Goal: Find specific page/section: Find specific page/section

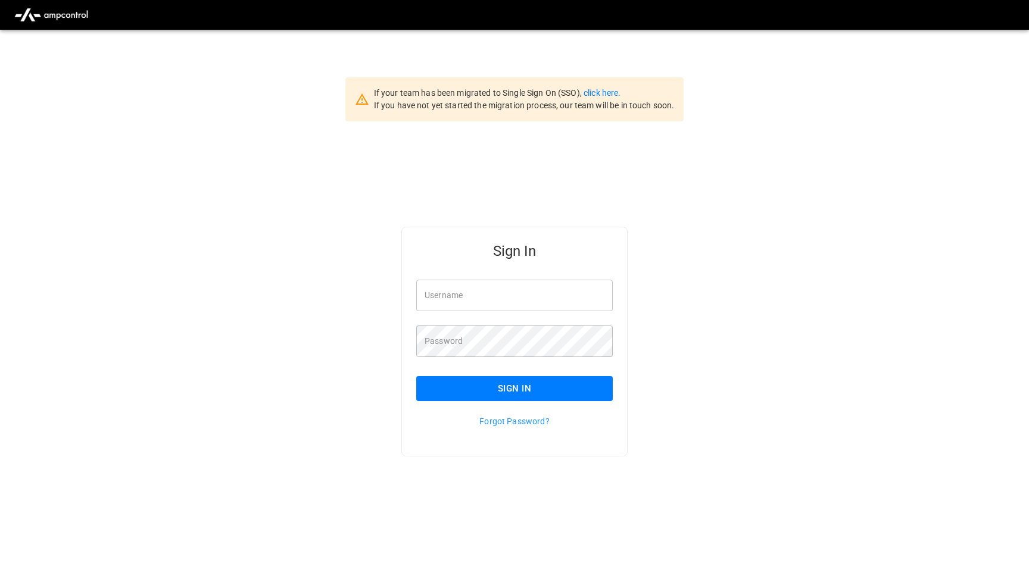
type input "**********"
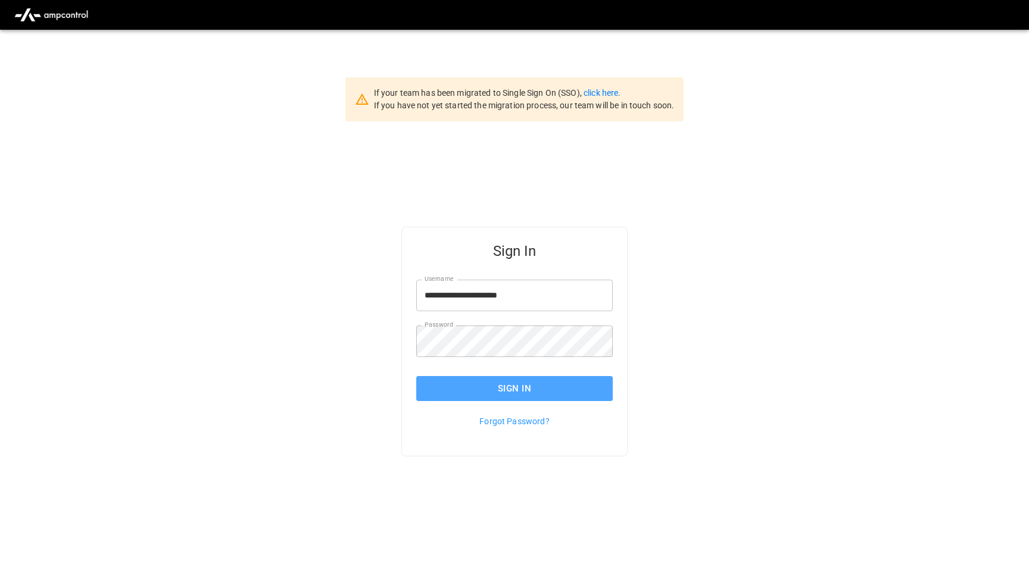
click at [508, 388] on button "Sign In" at bounding box center [514, 388] width 196 height 25
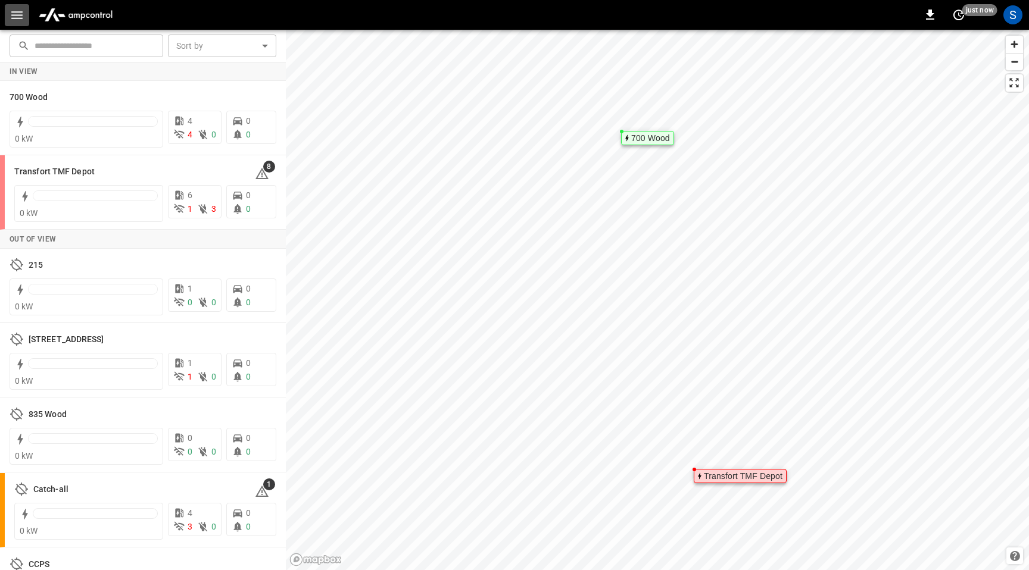
click at [20, 18] on icon "button" at bounding box center [16, 15] width 11 height 8
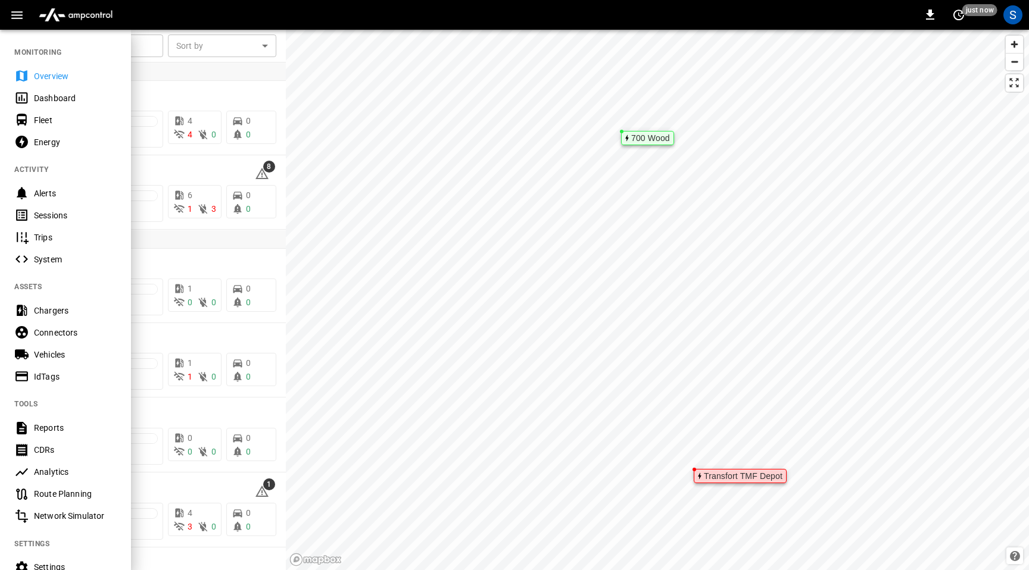
click at [58, 312] on div "Chargers" at bounding box center [75, 311] width 83 height 12
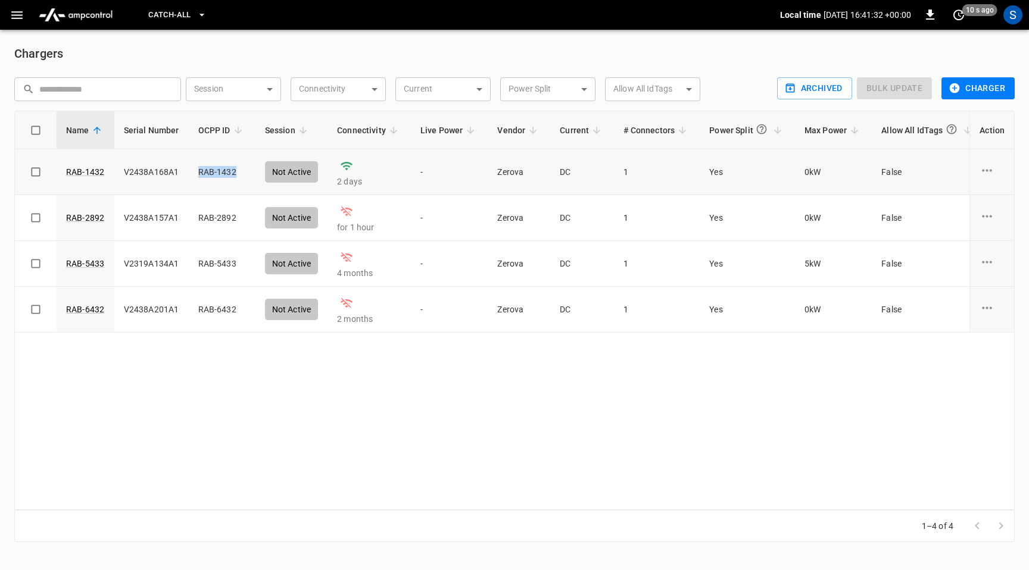
drag, startPoint x: 235, startPoint y: 174, endPoint x: 196, endPoint y: 173, distance: 38.1
click at [196, 173] on td "RAB-1432" at bounding box center [222, 172] width 67 height 46
copy td "RAB-1432"
